Goal: Task Accomplishment & Management: Use online tool/utility

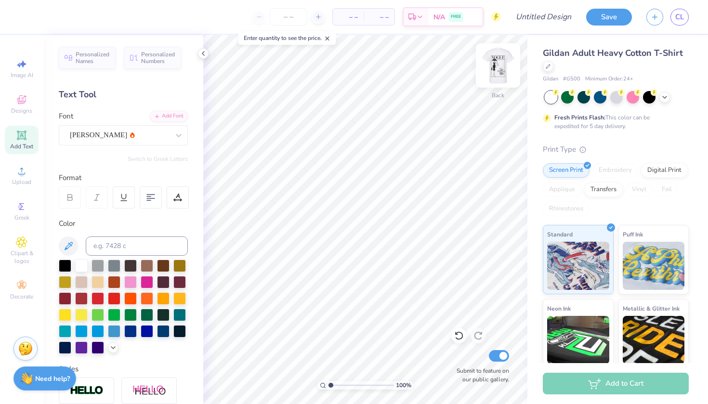
click at [495, 73] on img at bounding box center [498, 65] width 39 height 39
click at [496, 60] on img at bounding box center [498, 65] width 39 height 39
click at [495, 67] on img at bounding box center [498, 65] width 39 height 39
click at [503, 66] on img at bounding box center [497, 65] width 19 height 19
click at [17, 146] on span "Add Text" at bounding box center [21, 147] width 23 height 8
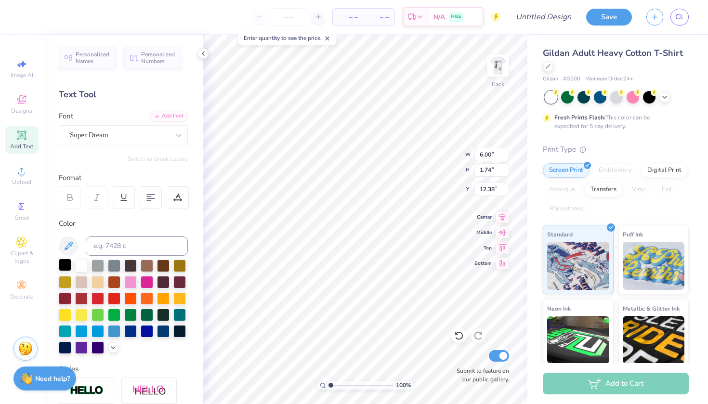
type textarea "ZETA"
click at [65, 265] on div at bounding box center [65, 265] width 13 height 13
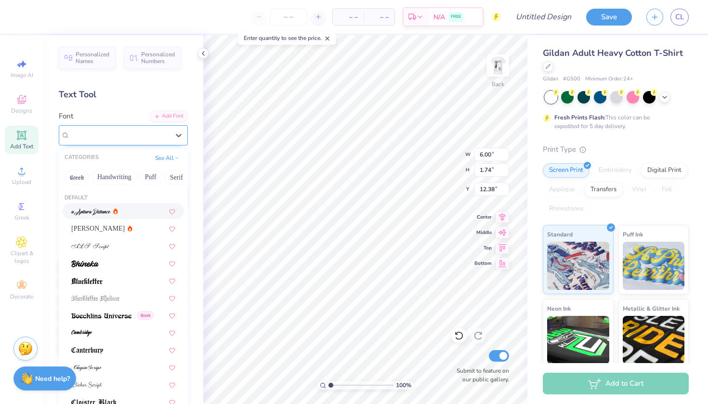
click at [138, 137] on div "Super Dream" at bounding box center [119, 135] width 101 height 15
click at [101, 319] on img at bounding box center [101, 315] width 60 height 7
click at [114, 132] on span "Boecklins Universe" at bounding box center [98, 135] width 57 height 11
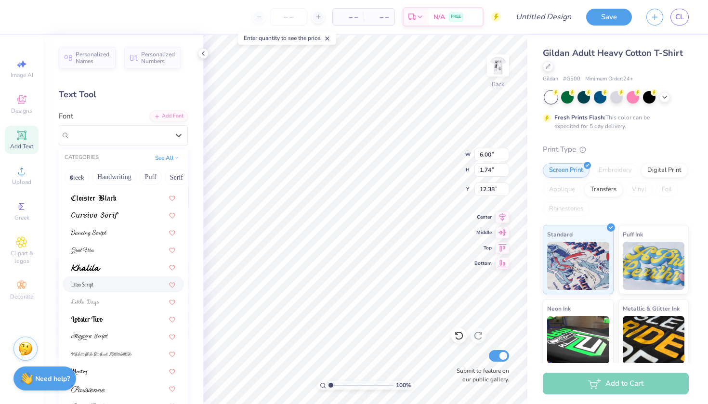
scroll to position [206, 0]
click at [101, 264] on div at bounding box center [123, 265] width 104 height 10
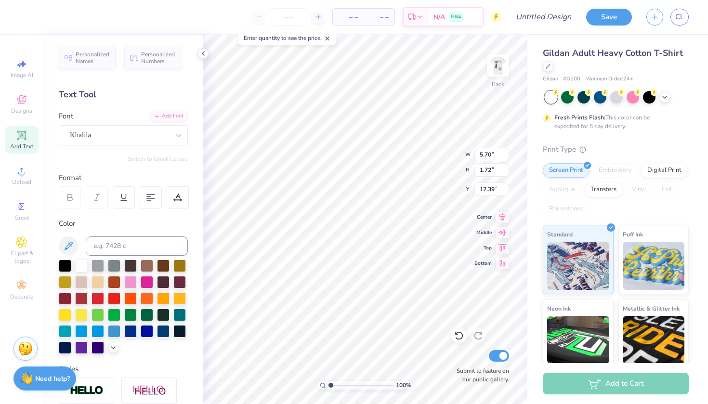
type input "3.09"
type input "0.93"
type input "4.31"
click at [142, 134] on div "Khalila" at bounding box center [119, 135] width 101 height 15
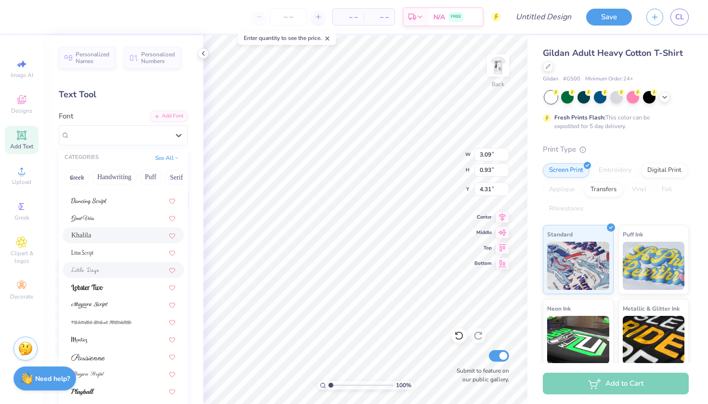
scroll to position [235, 0]
click at [74, 180] on button "Greek" at bounding box center [77, 176] width 25 height 15
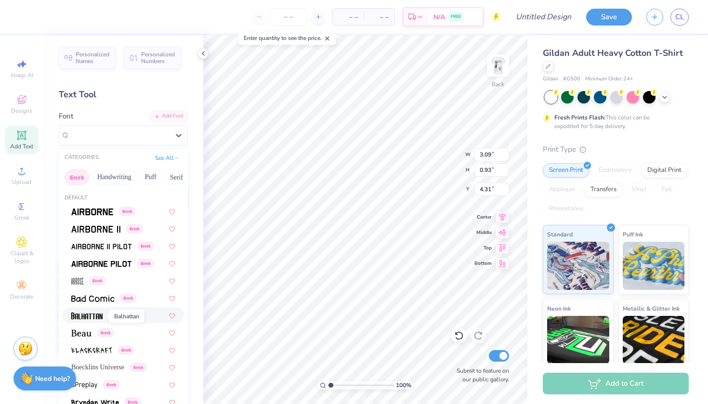
click at [96, 318] on img at bounding box center [86, 315] width 31 height 7
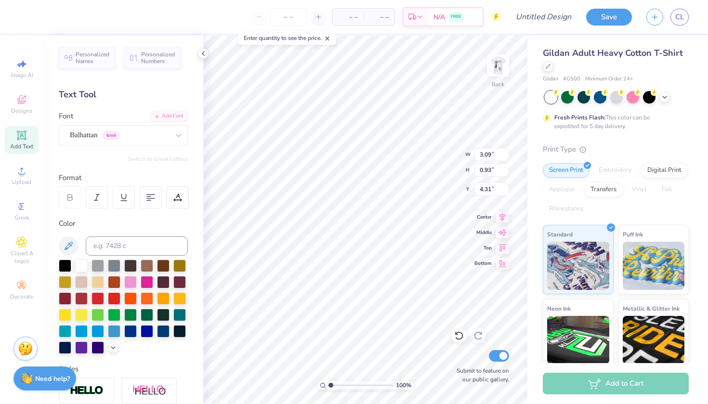
type input "2.27"
type input "1.09"
type input "4.23"
click at [117, 135] on span "Greek" at bounding box center [111, 135] width 16 height 9
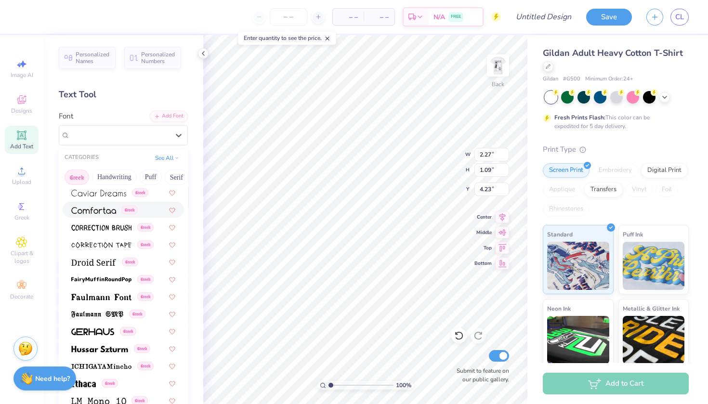
scroll to position [236, 0]
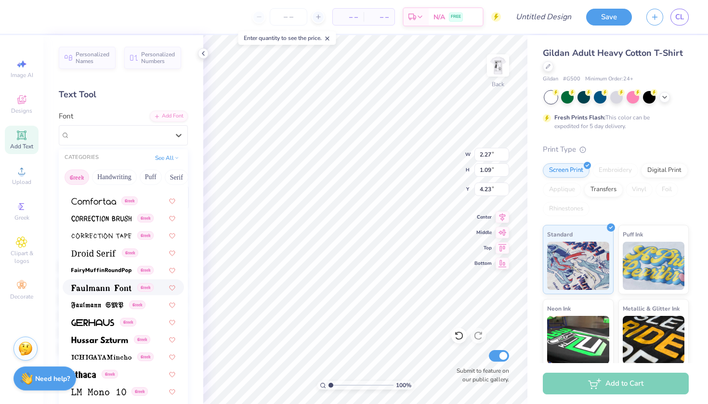
click at [106, 287] on img at bounding box center [101, 288] width 60 height 7
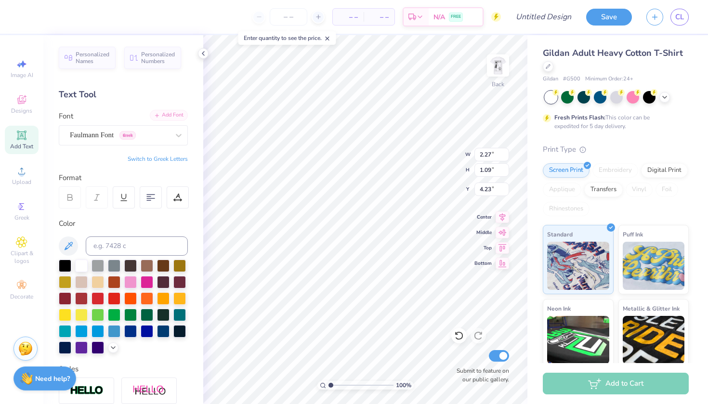
type input "3.44"
type input "1.02"
type input "4.27"
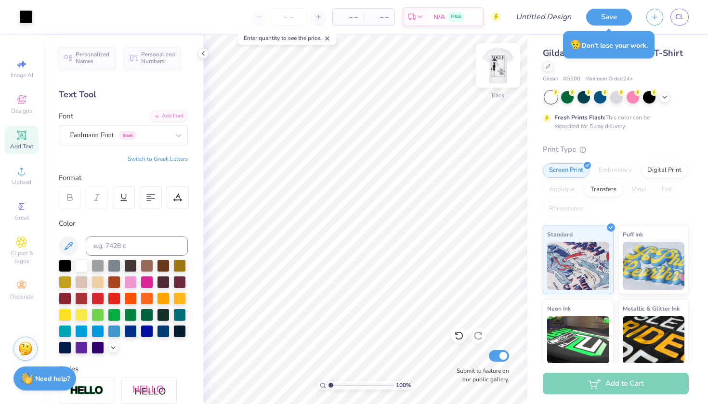
click at [500, 74] on img at bounding box center [498, 65] width 39 height 39
click at [500, 65] on img at bounding box center [498, 65] width 39 height 39
type input "4.22"
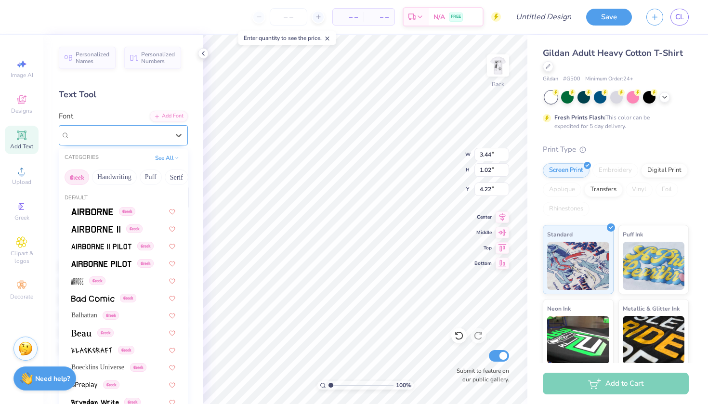
click at [165, 136] on div "Faulmann Font Greek" at bounding box center [119, 135] width 101 height 15
click at [171, 156] on button "See All" at bounding box center [167, 157] width 30 height 10
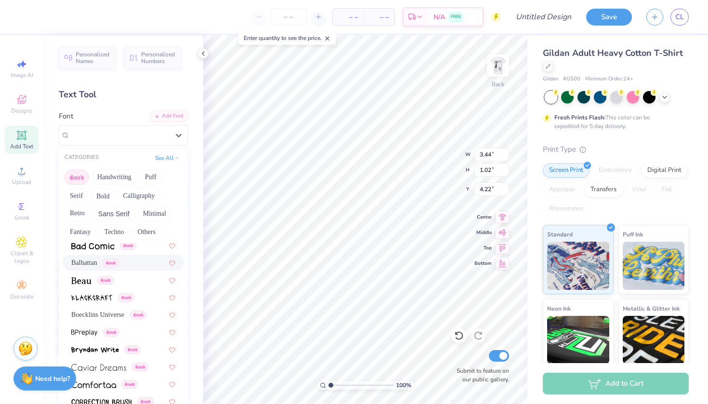
scroll to position [105, 0]
click at [81, 180] on button "Greek" at bounding box center [77, 176] width 25 height 15
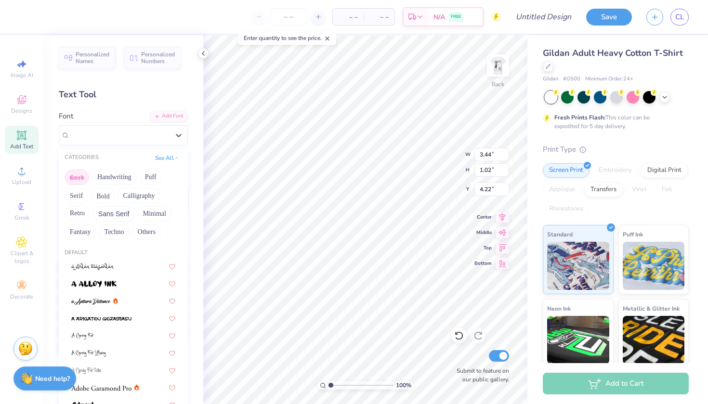
click at [81, 181] on button "Greek" at bounding box center [77, 176] width 25 height 15
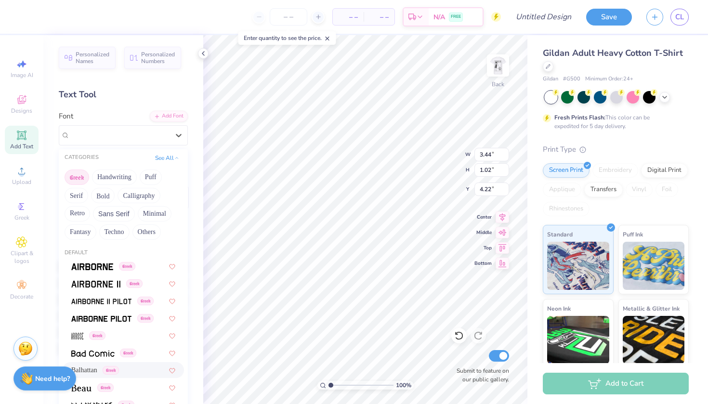
click at [81, 174] on button "Greek" at bounding box center [77, 176] width 25 height 15
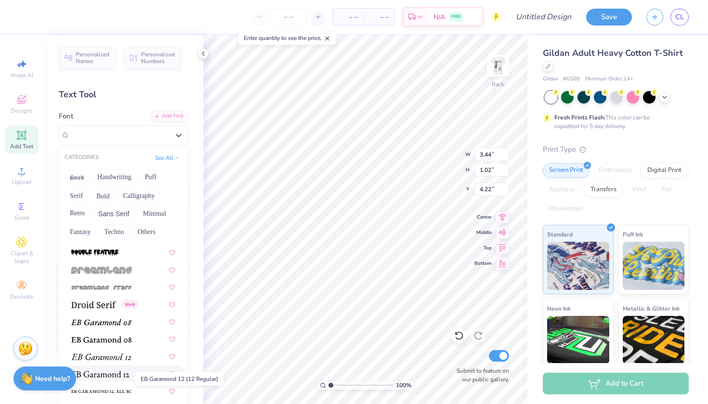
scroll to position [1671, 0]
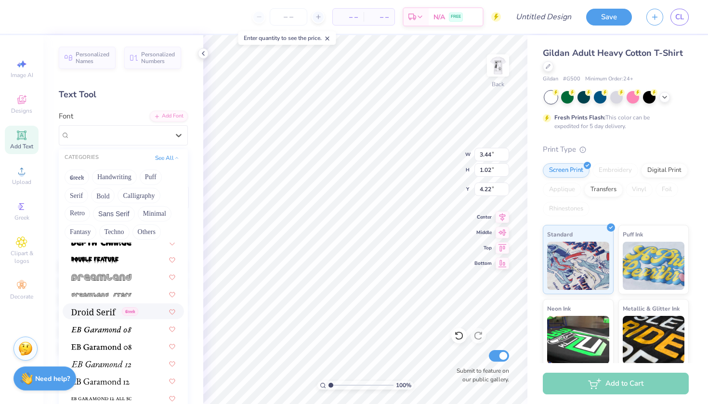
click at [107, 314] on img at bounding box center [93, 312] width 45 height 7
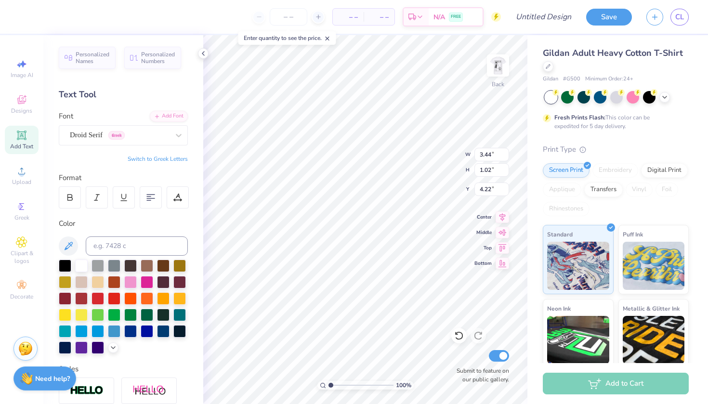
type input "3.28"
type input "0.96"
type input "4.25"
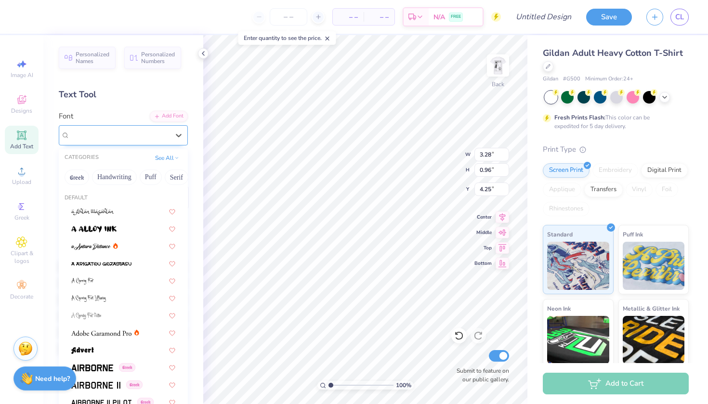
click at [125, 136] on span "Greek" at bounding box center [116, 135] width 16 height 9
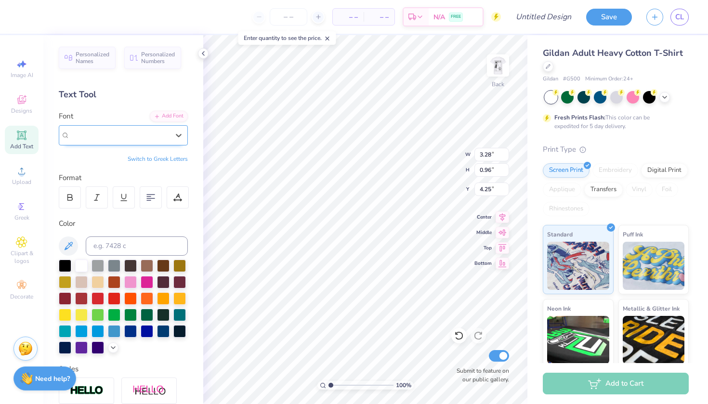
click at [146, 137] on div "Droid Serif Greek" at bounding box center [119, 135] width 99 height 11
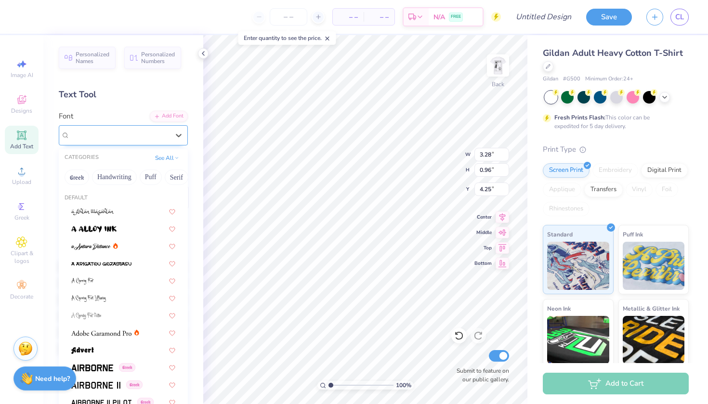
click at [118, 130] on div "Droid Serif Greek" at bounding box center [119, 135] width 99 height 11
